Goal: Entertainment & Leisure: Browse casually

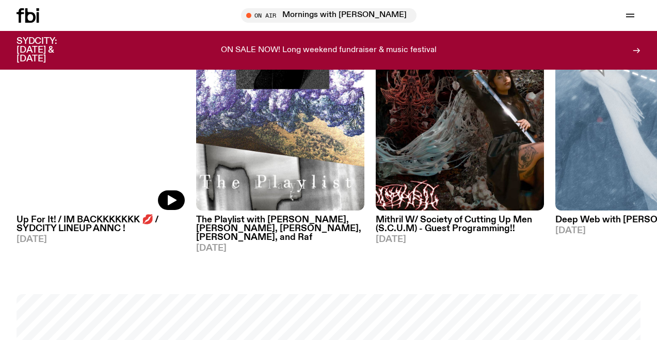
scroll to position [528, 0]
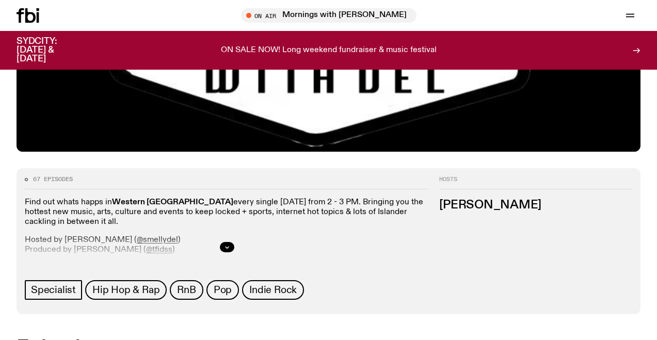
scroll to position [342, 0]
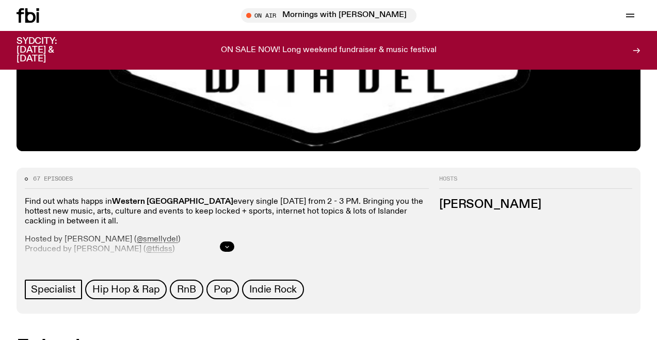
click at [229, 245] on icon "button" at bounding box center [227, 247] width 6 height 6
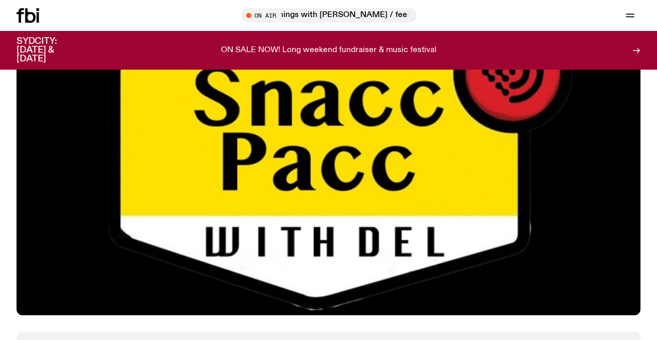
scroll to position [0, 0]
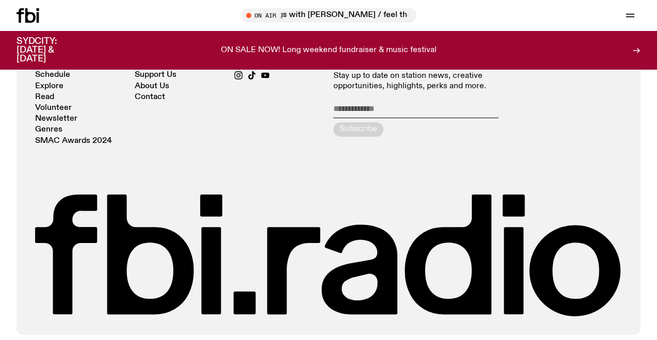
scroll to position [1115, 0]
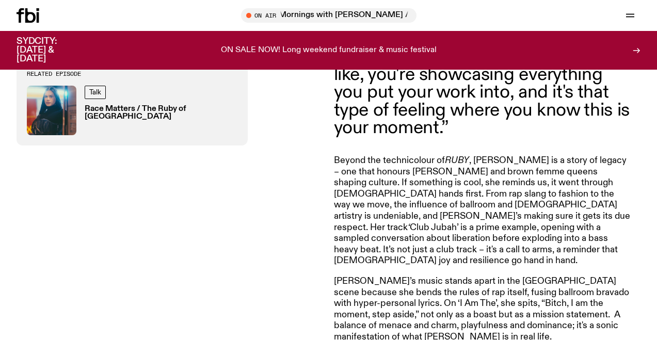
scroll to position [1162, 0]
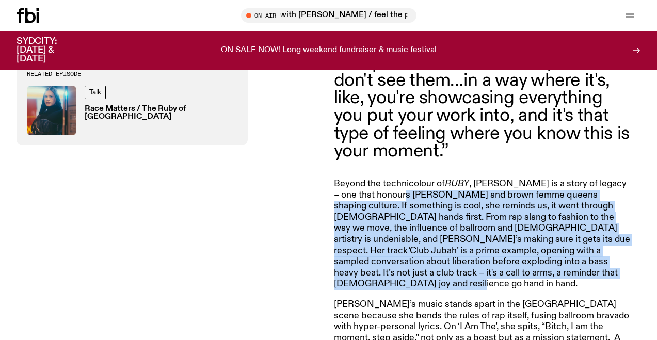
drag, startPoint x: 401, startPoint y: 158, endPoint x: 456, endPoint y: 240, distance: 98.7
click at [459, 240] on p "Beyond the technicolour of RUBY , [PERSON_NAME] is a story of legacy – one that…" at bounding box center [482, 235] width 297 height 112
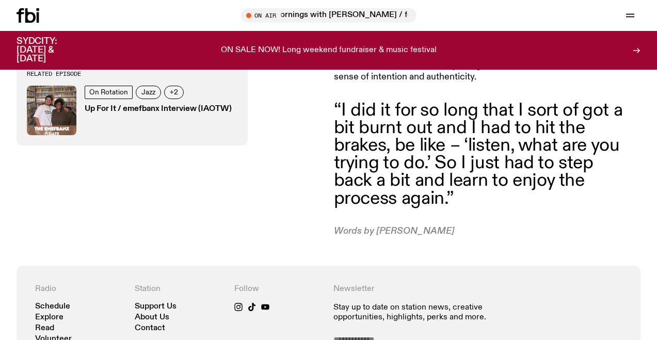
scroll to position [754, 0]
